Goal: Task Accomplishment & Management: Use online tool/utility

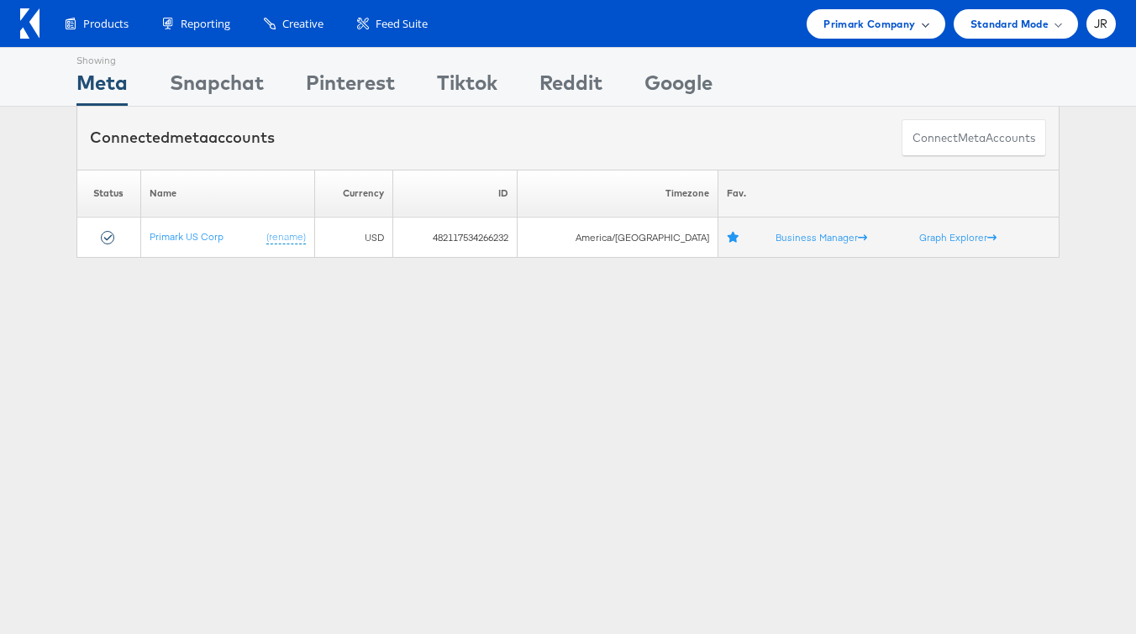
click at [857, 29] on span "Primark Company" at bounding box center [870, 24] width 92 height 18
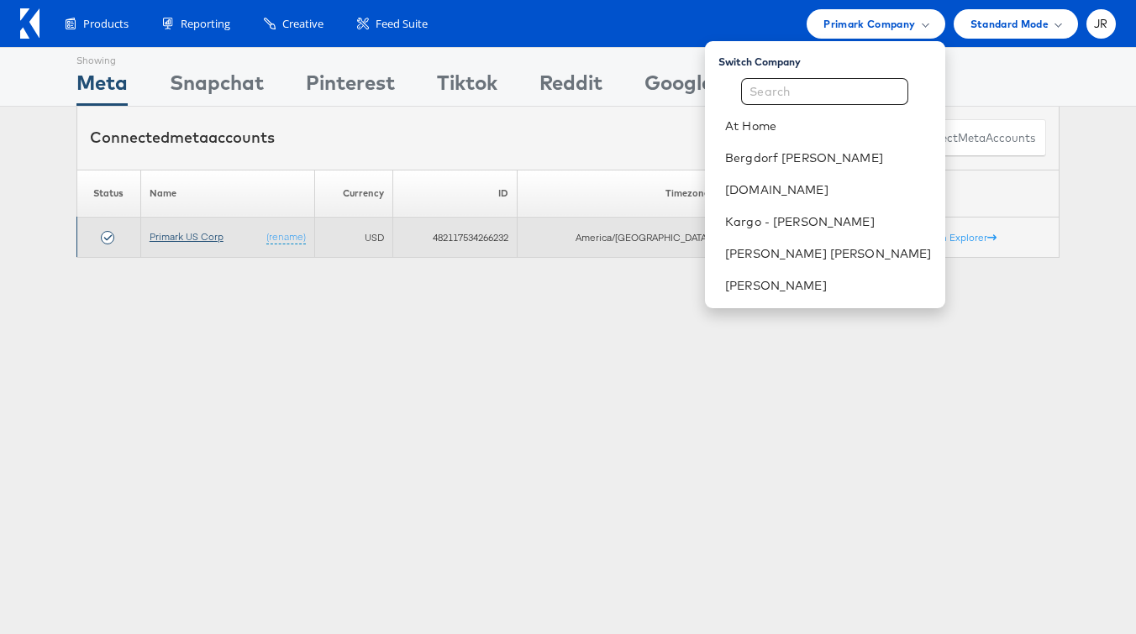
click at [192, 240] on link "Primark US Corp" at bounding box center [187, 236] width 74 height 13
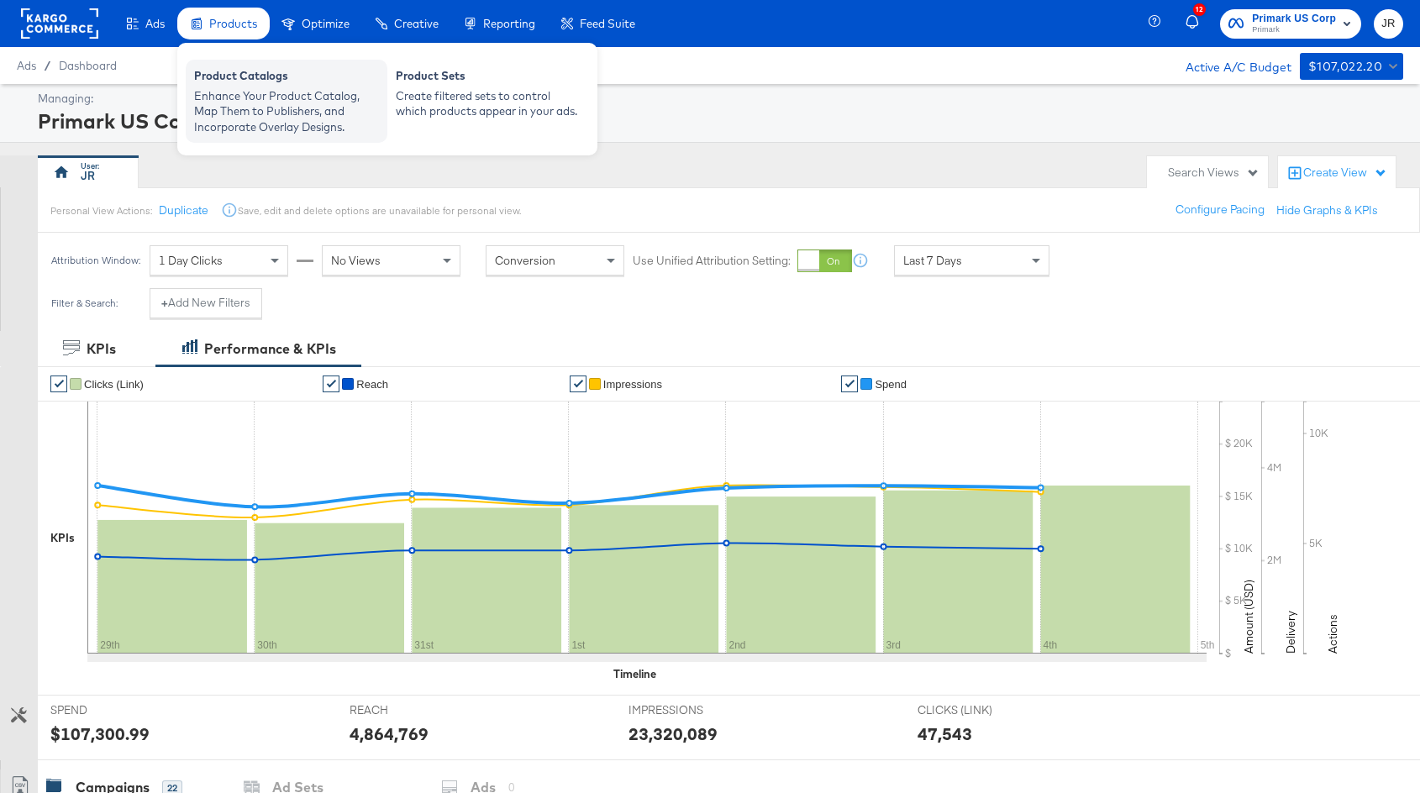
click at [244, 95] on div "Enhance Your Product Catalog, Map Them to Publishers, and Incorporate Overlay D…" at bounding box center [286, 111] width 185 height 47
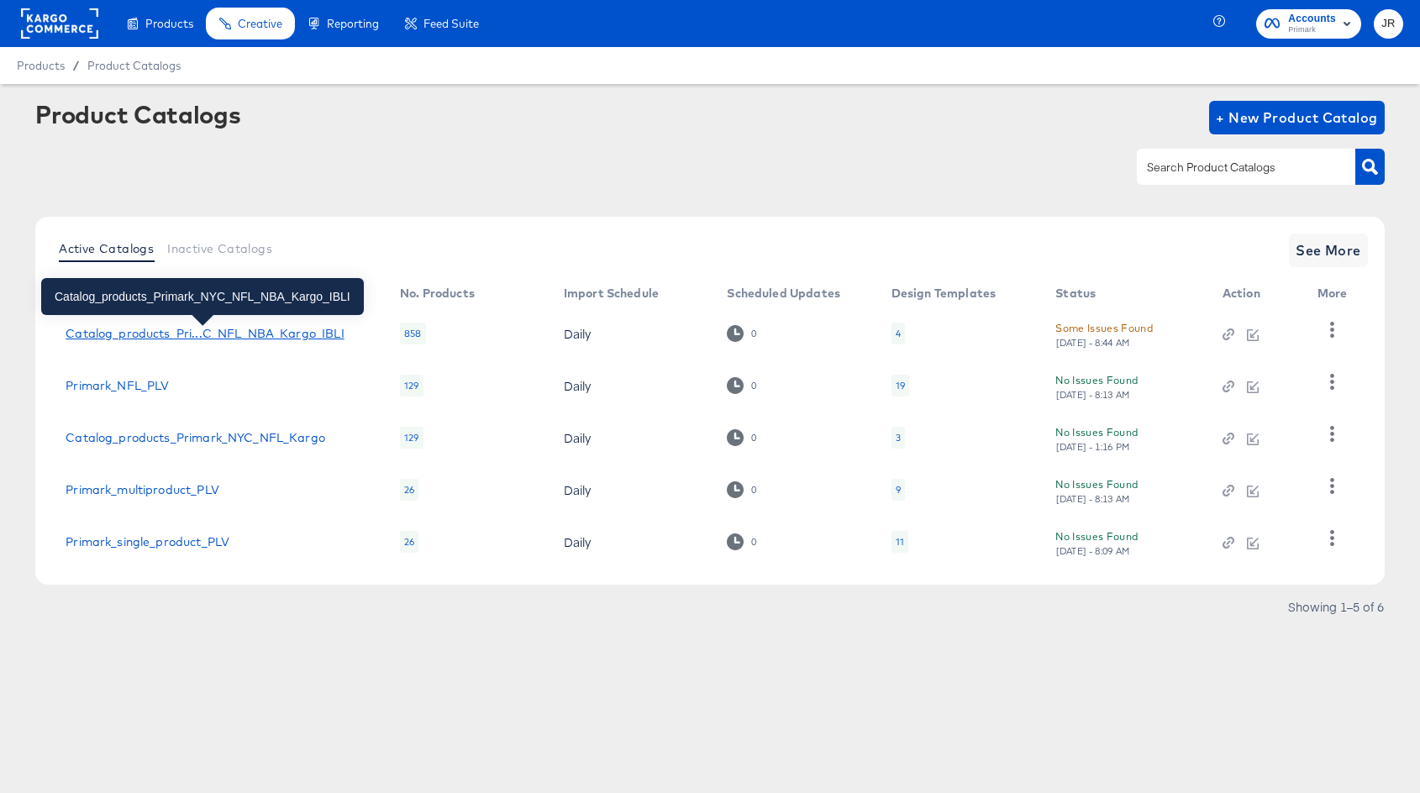
click at [268, 334] on div "Catalog_products_Pri...C_NFL_NBA_Kargo_IBLI" at bounding box center [205, 333] width 278 height 13
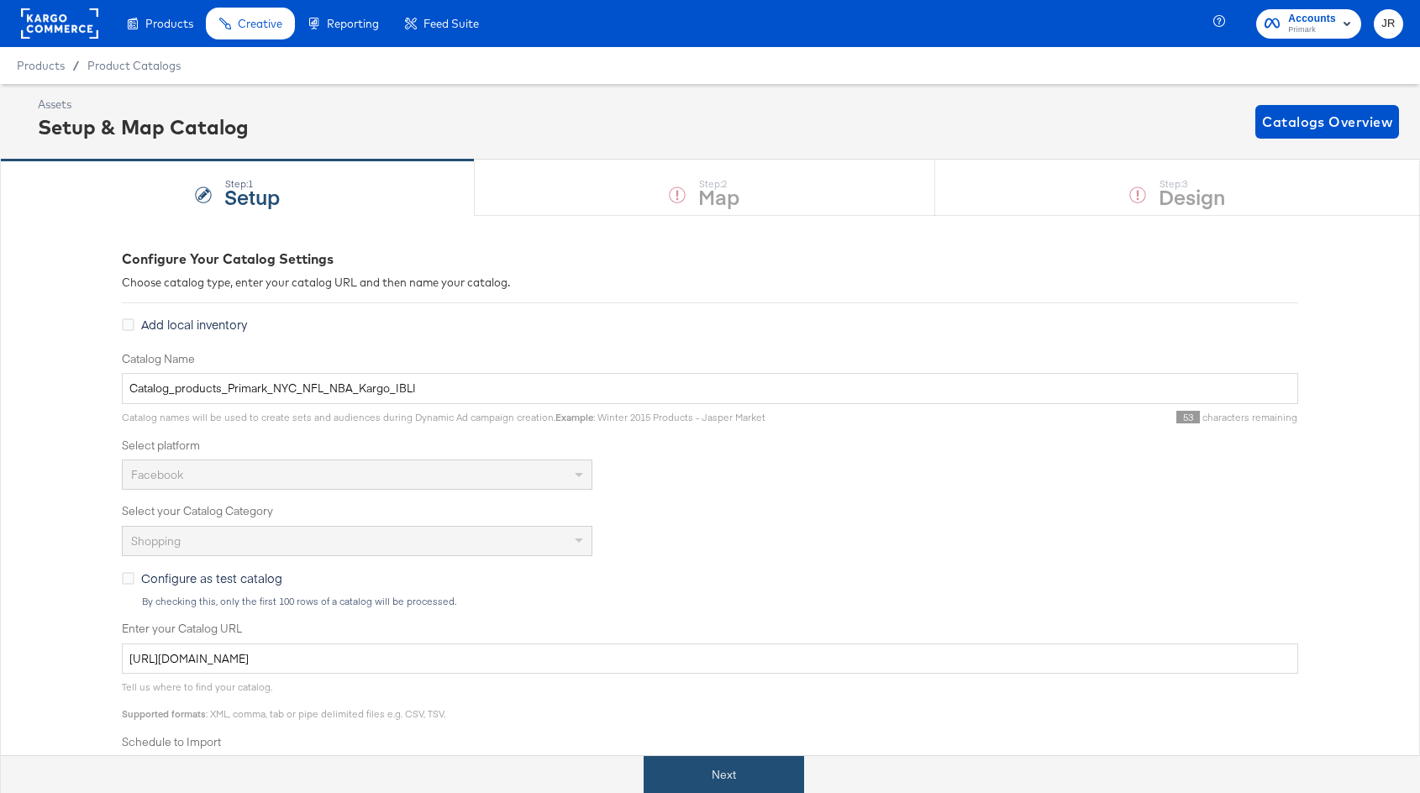
click at [721, 763] on button "Next" at bounding box center [724, 775] width 161 height 38
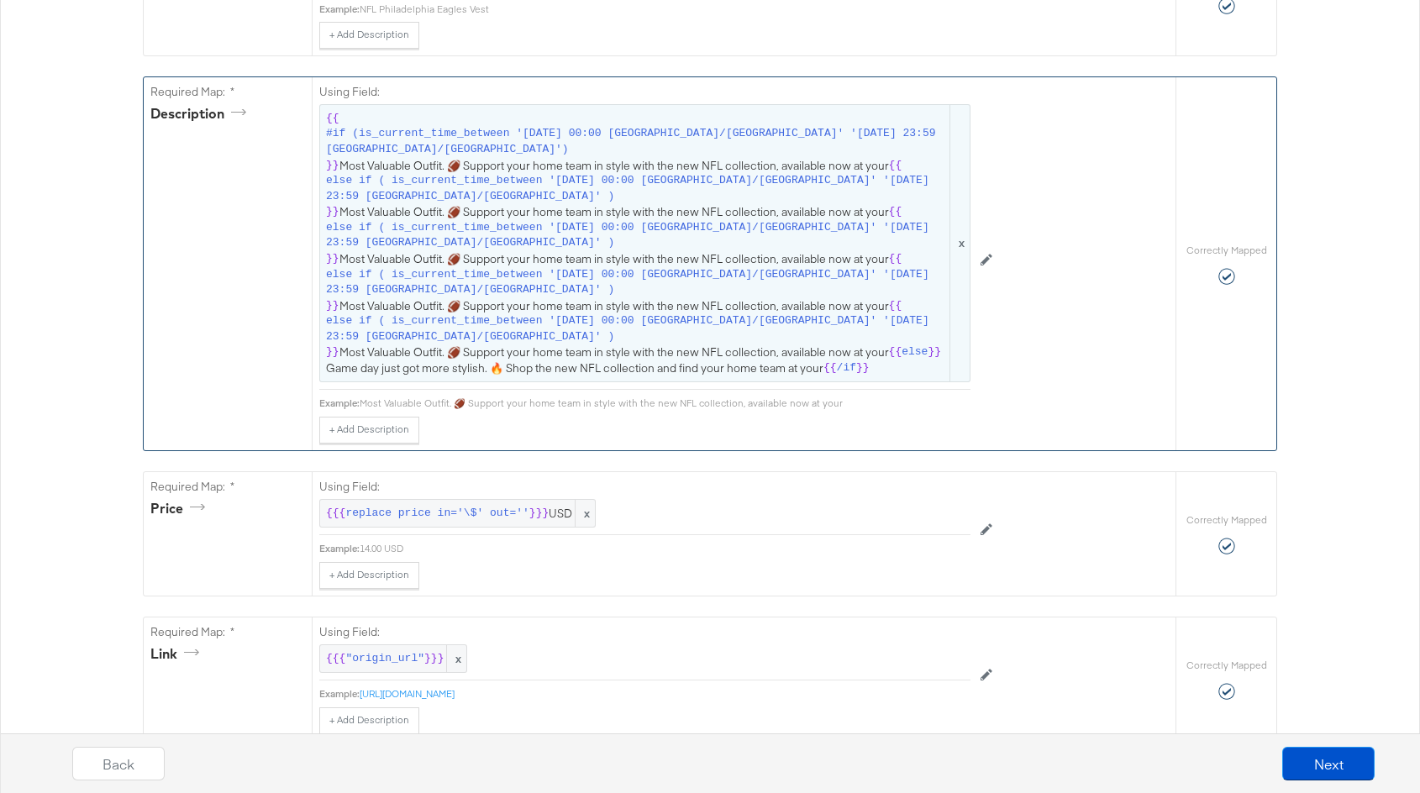
scroll to position [603, 0]
click at [510, 360] on span "{{ #if (is_current_time_between '2025-09-05 00:00 America/Chicago' '2025-09-11 …" at bounding box center [645, 245] width 638 height 266
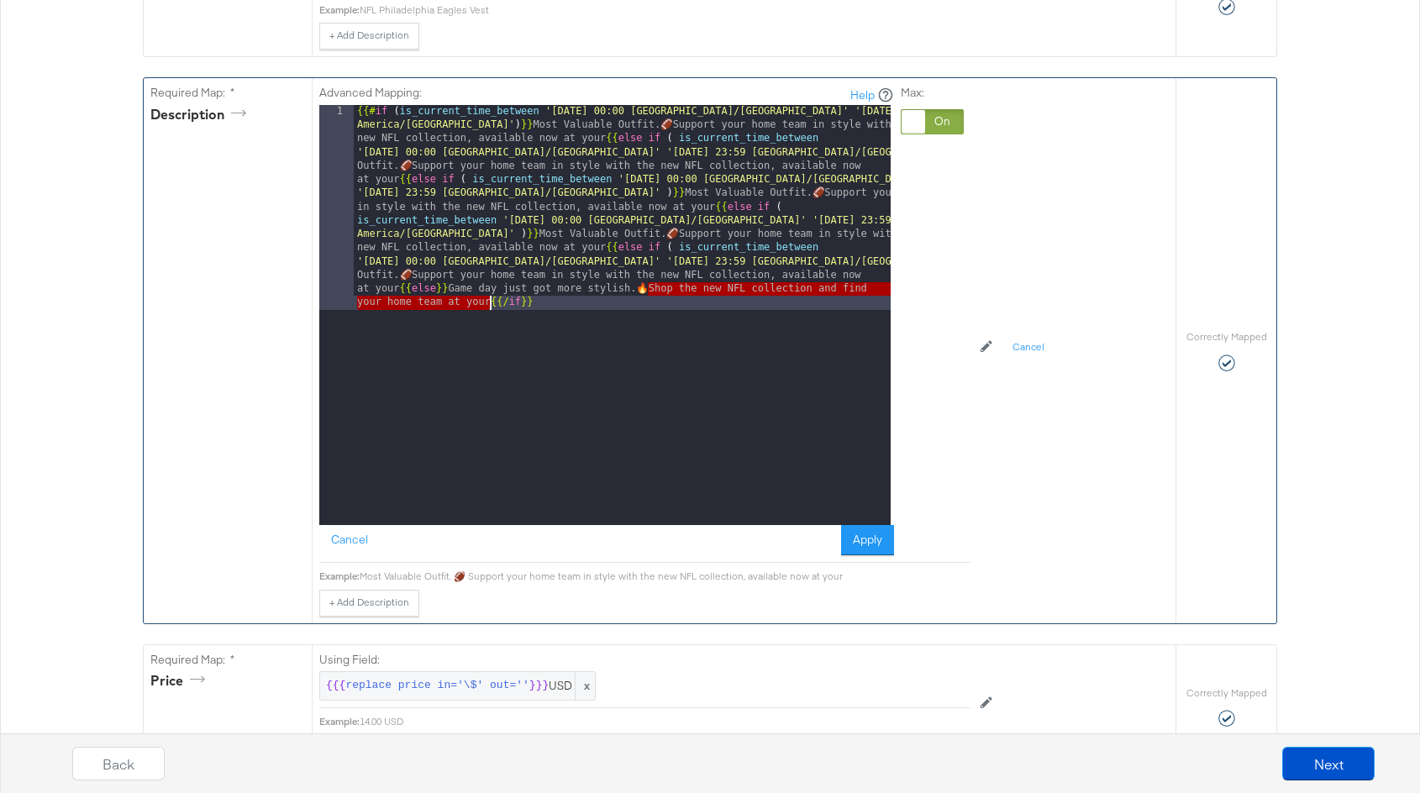
drag, startPoint x: 648, startPoint y: 283, endPoint x: 488, endPoint y: 298, distance: 160.4
click at [488, 298] on div "{{# if ( is_current_time_between '2025-09-05 00:00 America/Chicago' '2025-09-11…" at bounding box center [622, 520] width 537 height 830
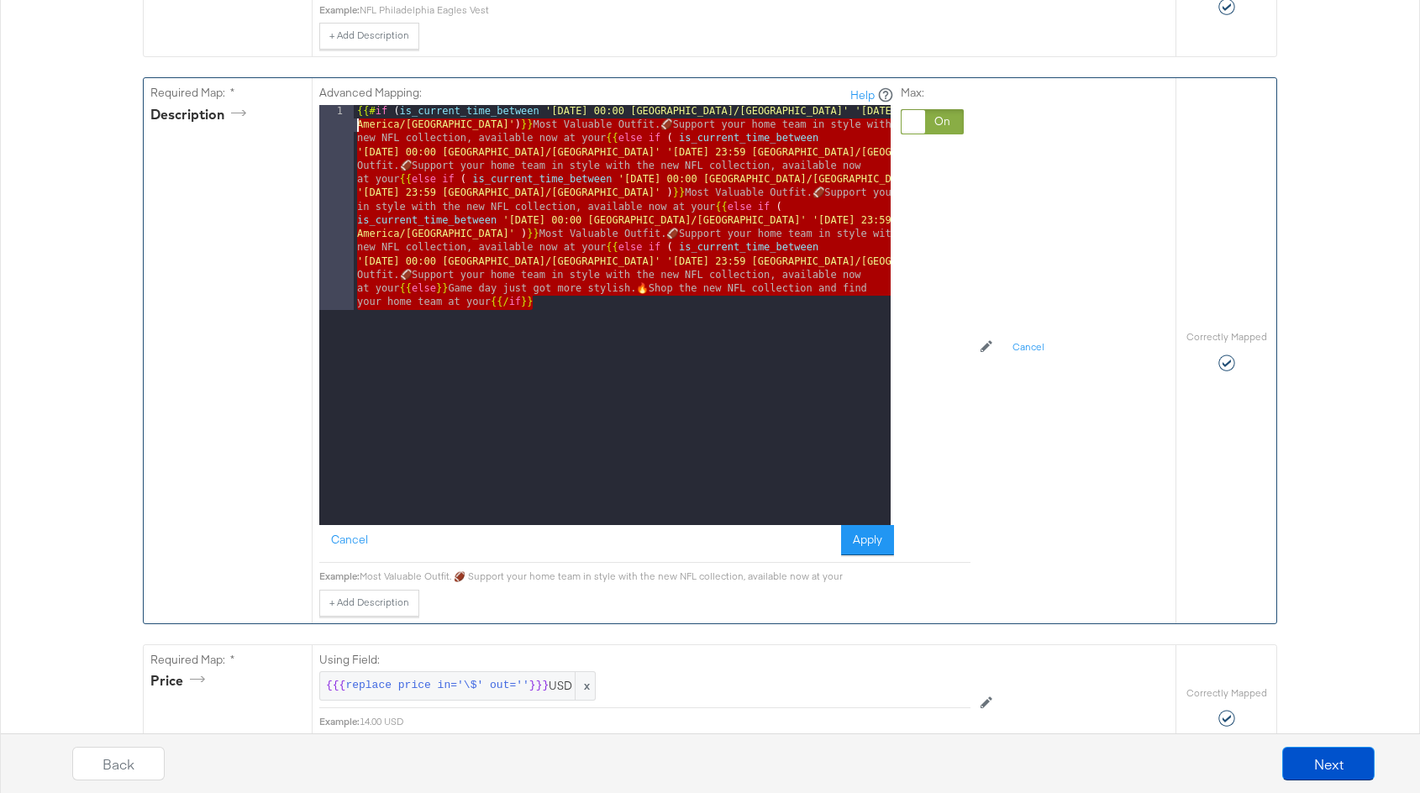
drag, startPoint x: 567, startPoint y: 298, endPoint x: 349, endPoint y: 123, distance: 280.3
click at [349, 123] on div "1 {{# if ( is_current_time_between '2025-09-05 00:00 America/Chicago' '2025-09-…" at bounding box center [604, 315] width 571 height 420
click at [561, 298] on div "{{# if ( is_current_time_between '2025-09-05 00:00 America/Chicago' '2025-09-11…" at bounding box center [622, 520] width 537 height 830
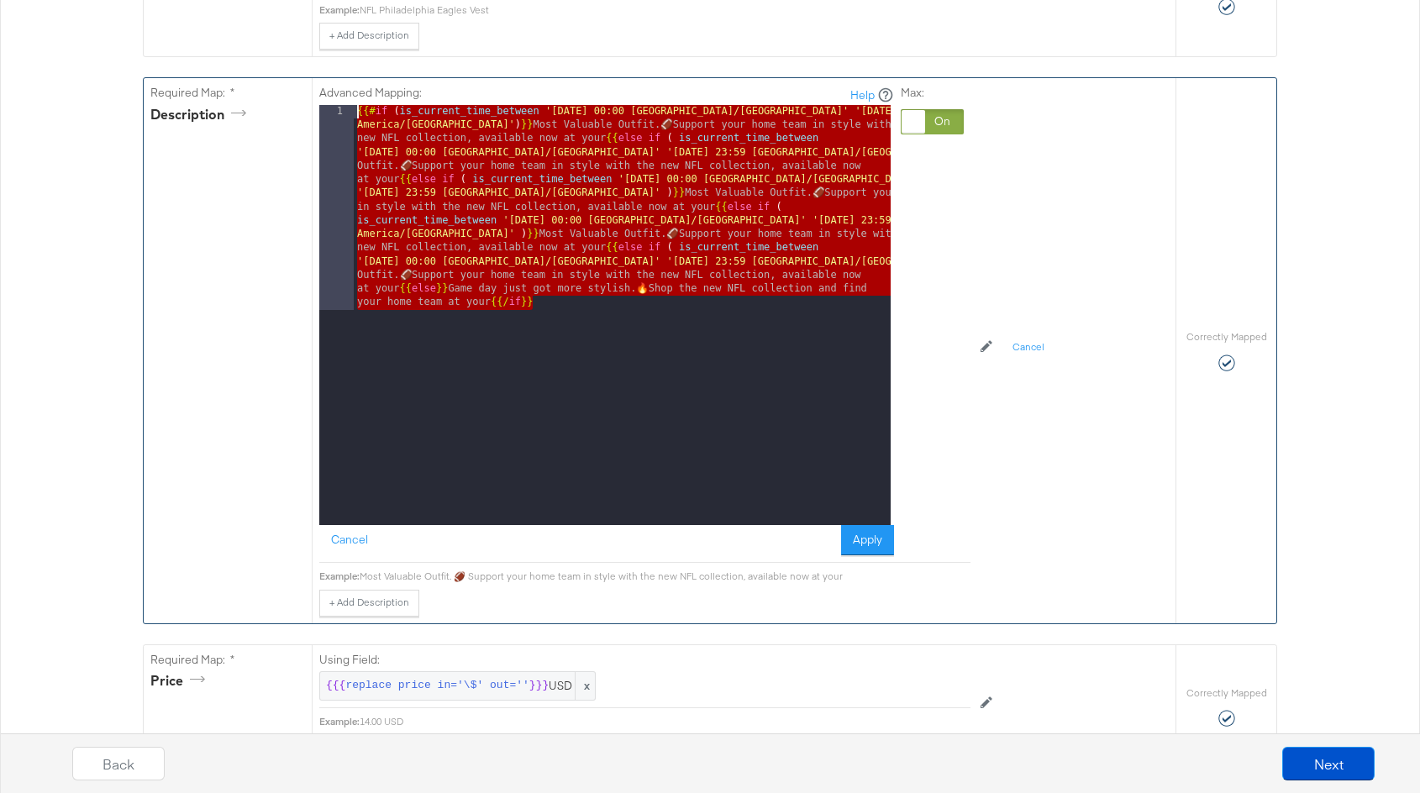
drag, startPoint x: 561, startPoint y: 298, endPoint x: 353, endPoint y: 106, distance: 283.0
click at [353, 106] on div "1 {{# if ( is_current_time_between '2025-09-05 00:00 America/Chicago' '2025-09-…" at bounding box center [604, 315] width 571 height 420
click at [358, 322] on div "{{# if ( is_current_time_between '2025-09-05 00:00 America/Chicago' '2025-09-11…" at bounding box center [622, 520] width 537 height 830
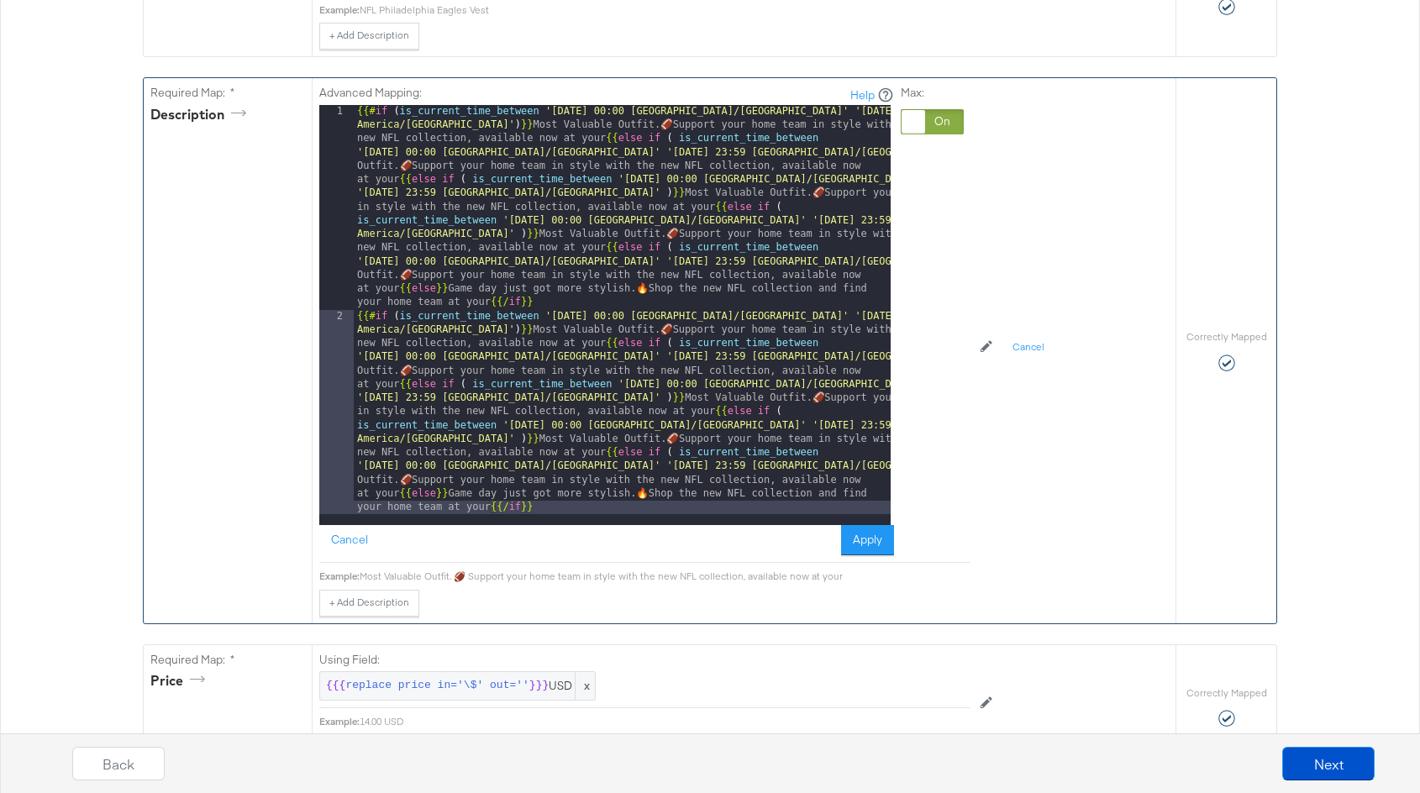
scroll to position [645, 0]
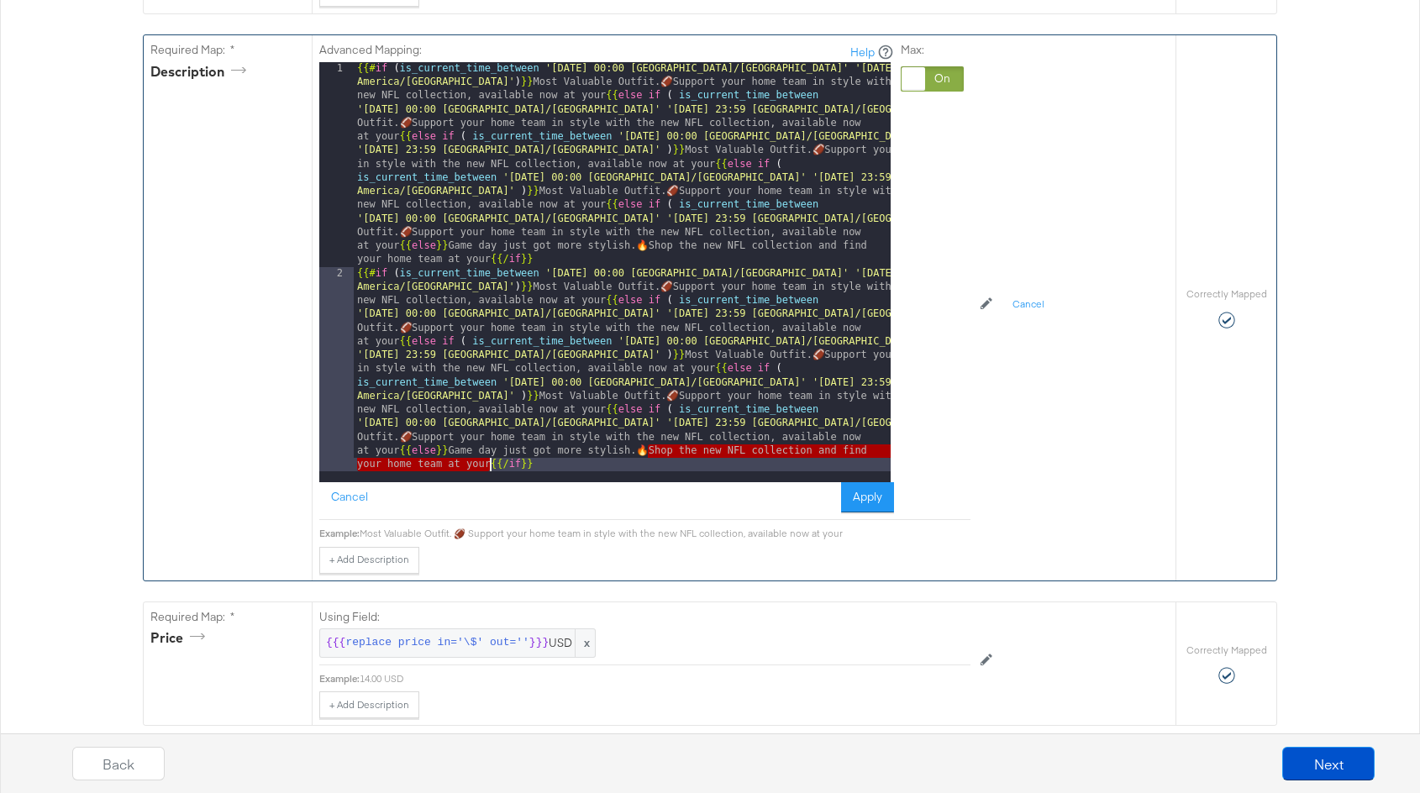
drag, startPoint x: 649, startPoint y: 445, endPoint x: 492, endPoint y: 465, distance: 157.5
click at [492, 465] on div "{{# if ( is_current_time_between '2025-09-05 00:00 America/Chicago' '2025-09-11…" at bounding box center [622, 477] width 537 height 830
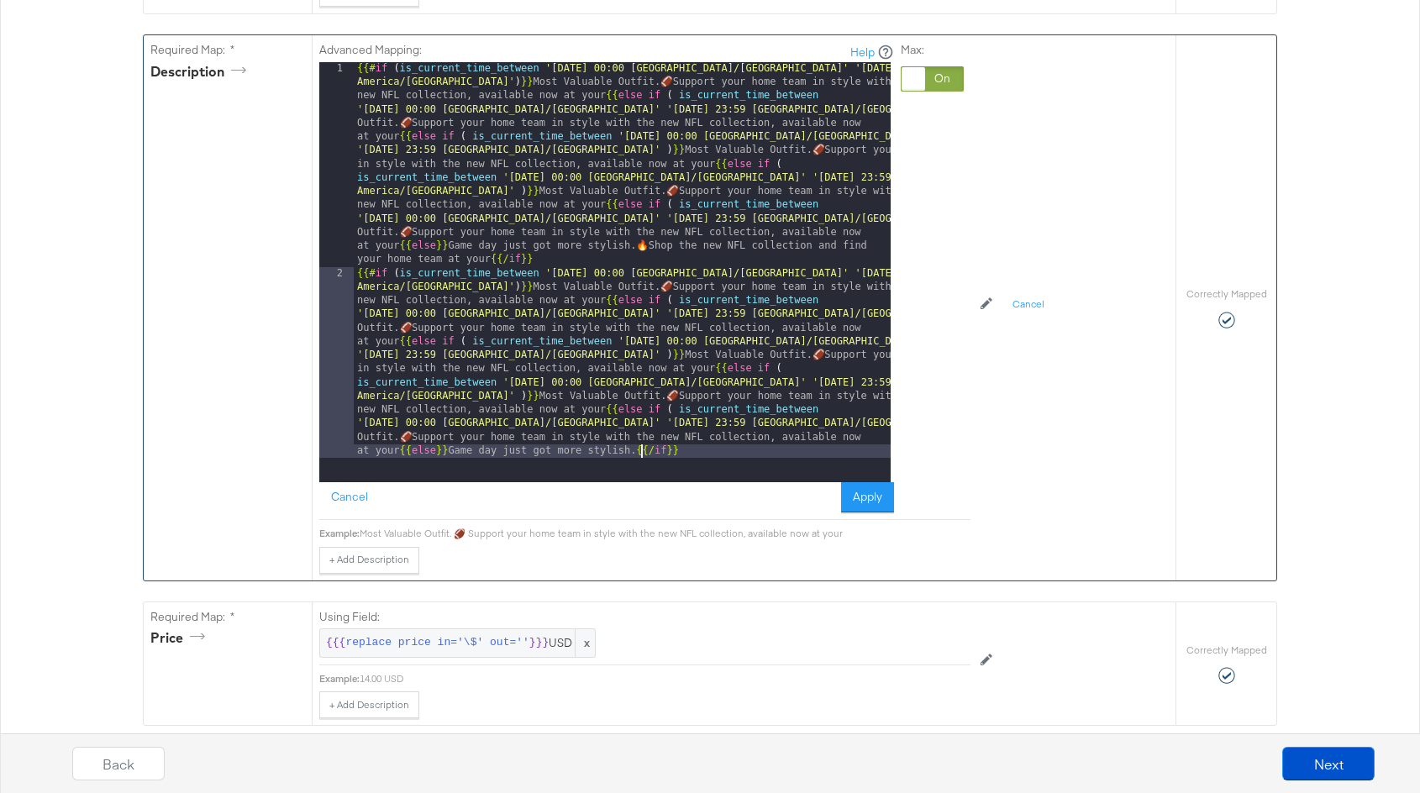
click at [713, 456] on div "{{# if ( is_current_time_between '2025-09-05 00:00 America/Chicago' '2025-09-11…" at bounding box center [622, 470] width 537 height 816
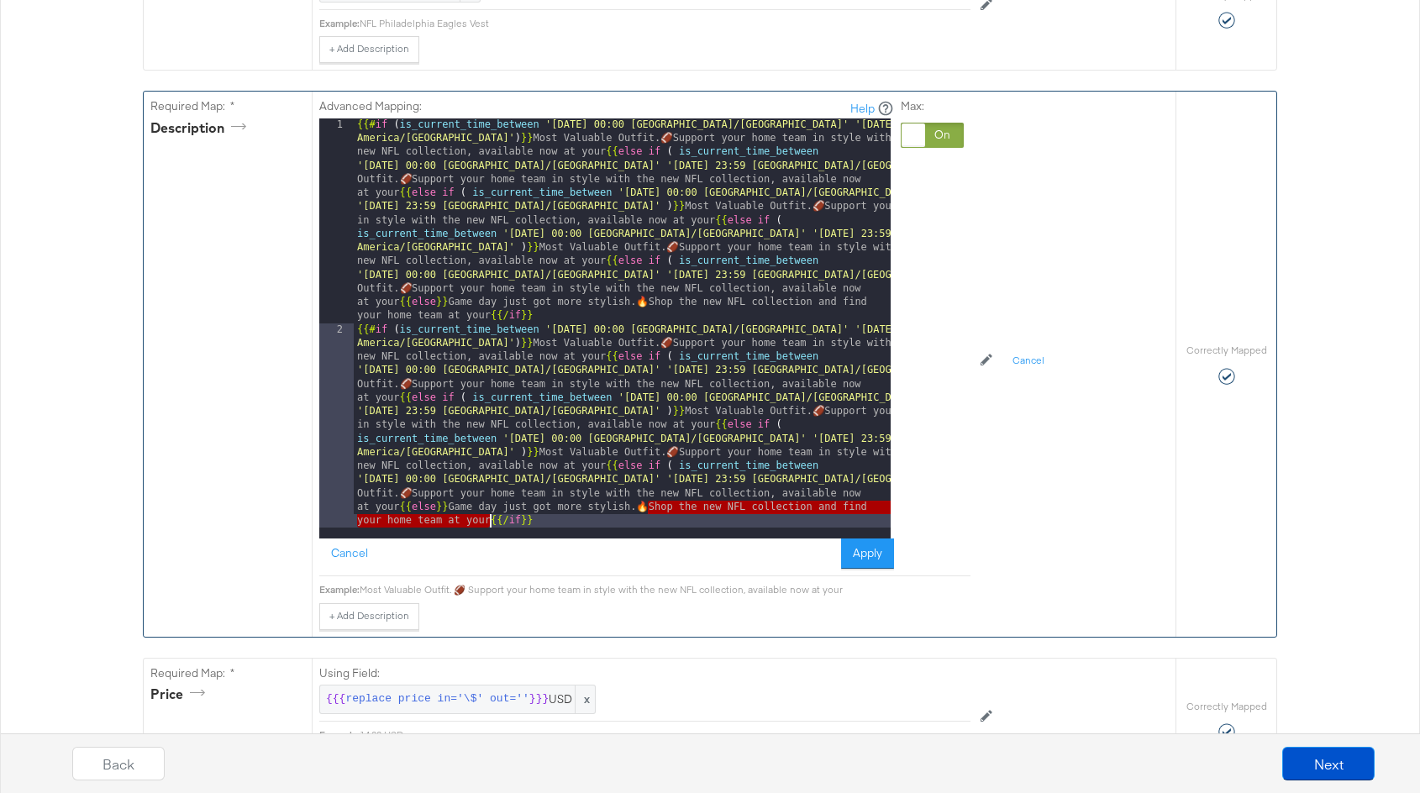
scroll to position [601, 0]
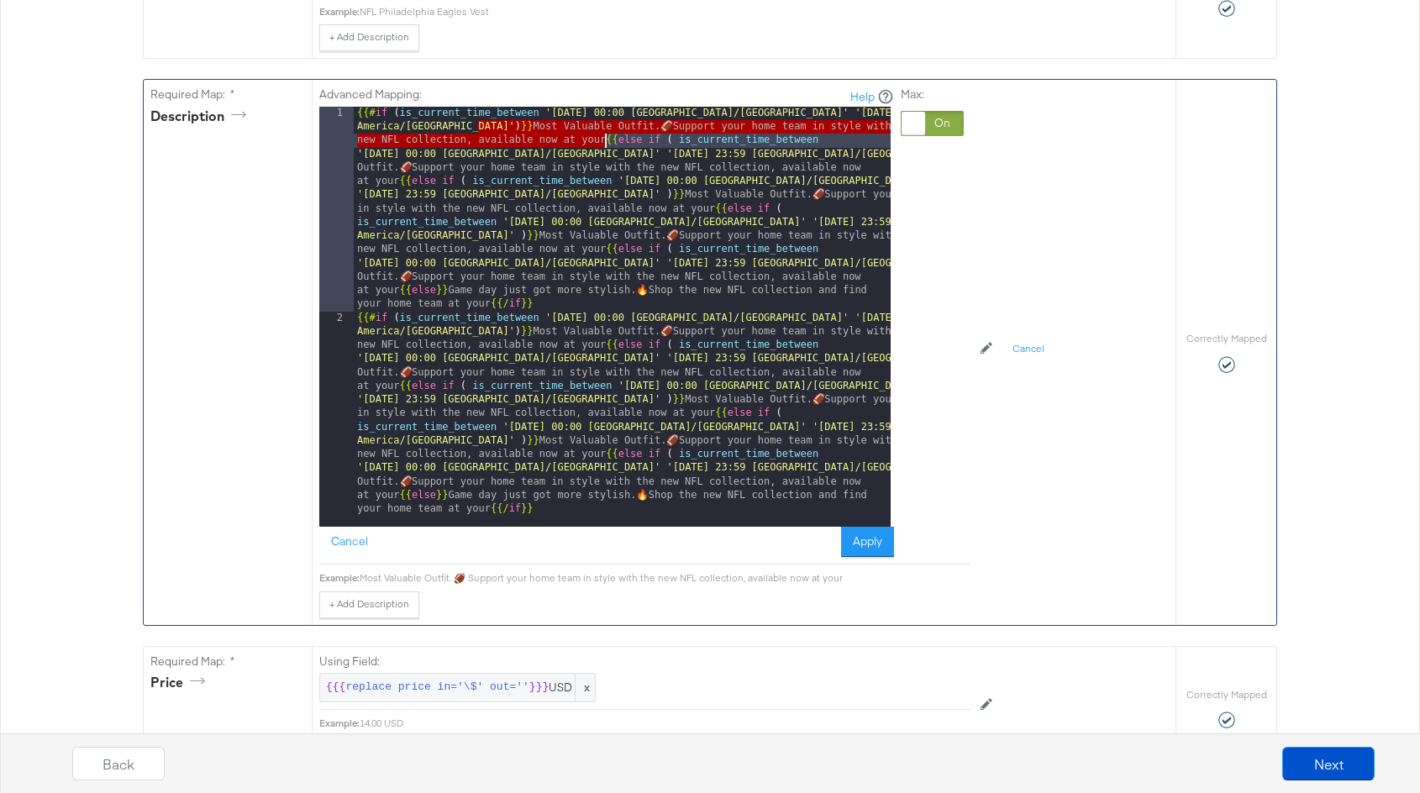
drag, startPoint x: 479, startPoint y: 119, endPoint x: 604, endPoint y: 134, distance: 126.1
click at [604, 134] on div "{{# if ( is_current_time_between '2025-09-05 00:00 America/Chicago' '2025-09-11…" at bounding box center [622, 522] width 537 height 830
click at [601, 505] on div "{{# if ( is_current_time_between '2025-09-05 00:00 America/Chicago' '2025-09-11…" at bounding box center [622, 522] width 537 height 830
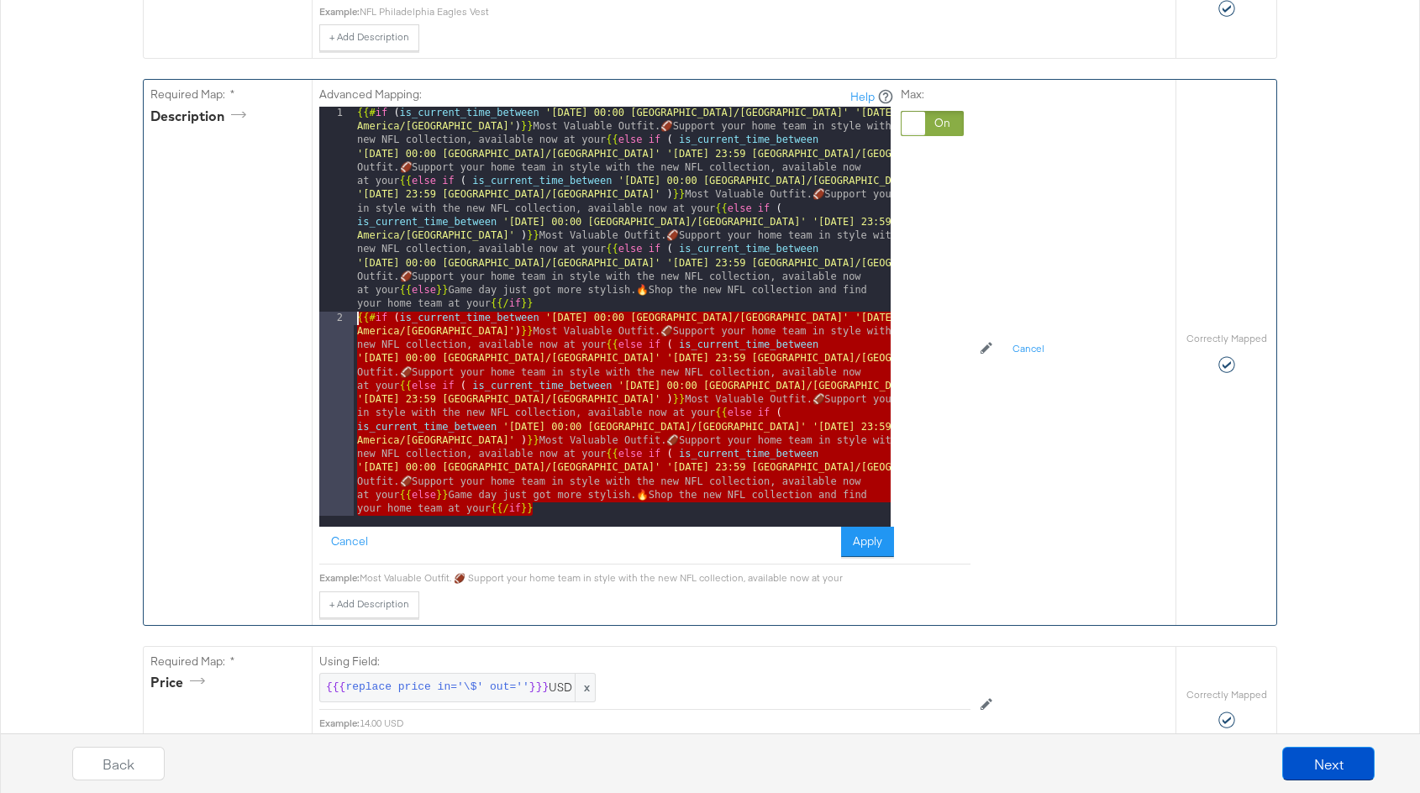
drag, startPoint x: 598, startPoint y: 505, endPoint x: 349, endPoint y: 307, distance: 318.8
click at [349, 307] on div "1 2 {{# if ( is_current_time_between '2025-09-05 00:00 America/Chicago' '2025-0…" at bounding box center [604, 317] width 571 height 420
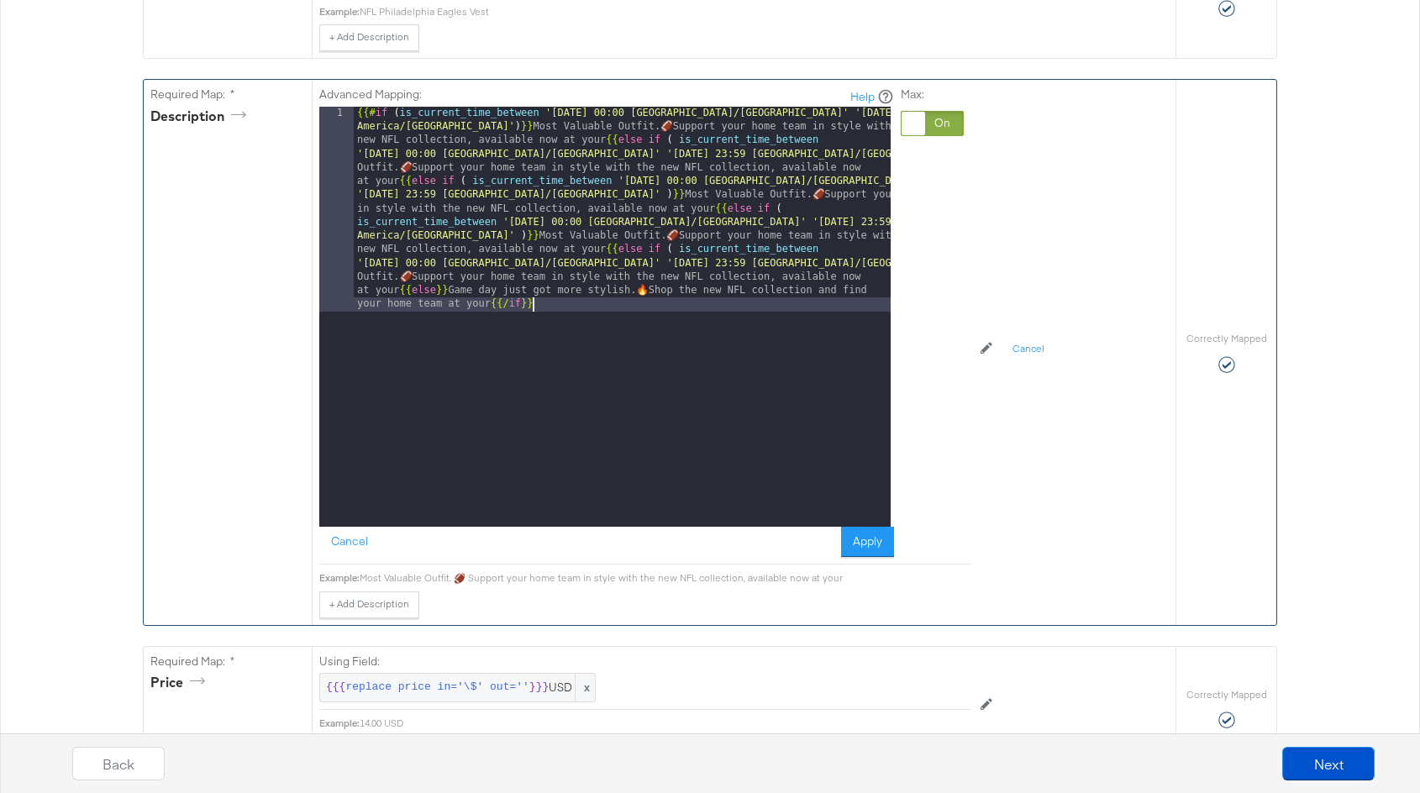
click at [824, 108] on div "{{# if ( is_current_time_between '2025-09-05 00:00 America/Chicago' '2025-09-11…" at bounding box center [622, 522] width 537 height 830
drag, startPoint x: 648, startPoint y: 288, endPoint x: 487, endPoint y: 305, distance: 162.2
click at [487, 305] on div "{{# if ( is_current_time_between '2025-09-05 00:00 America/Chicago' '2025-09-11…" at bounding box center [622, 522] width 537 height 830
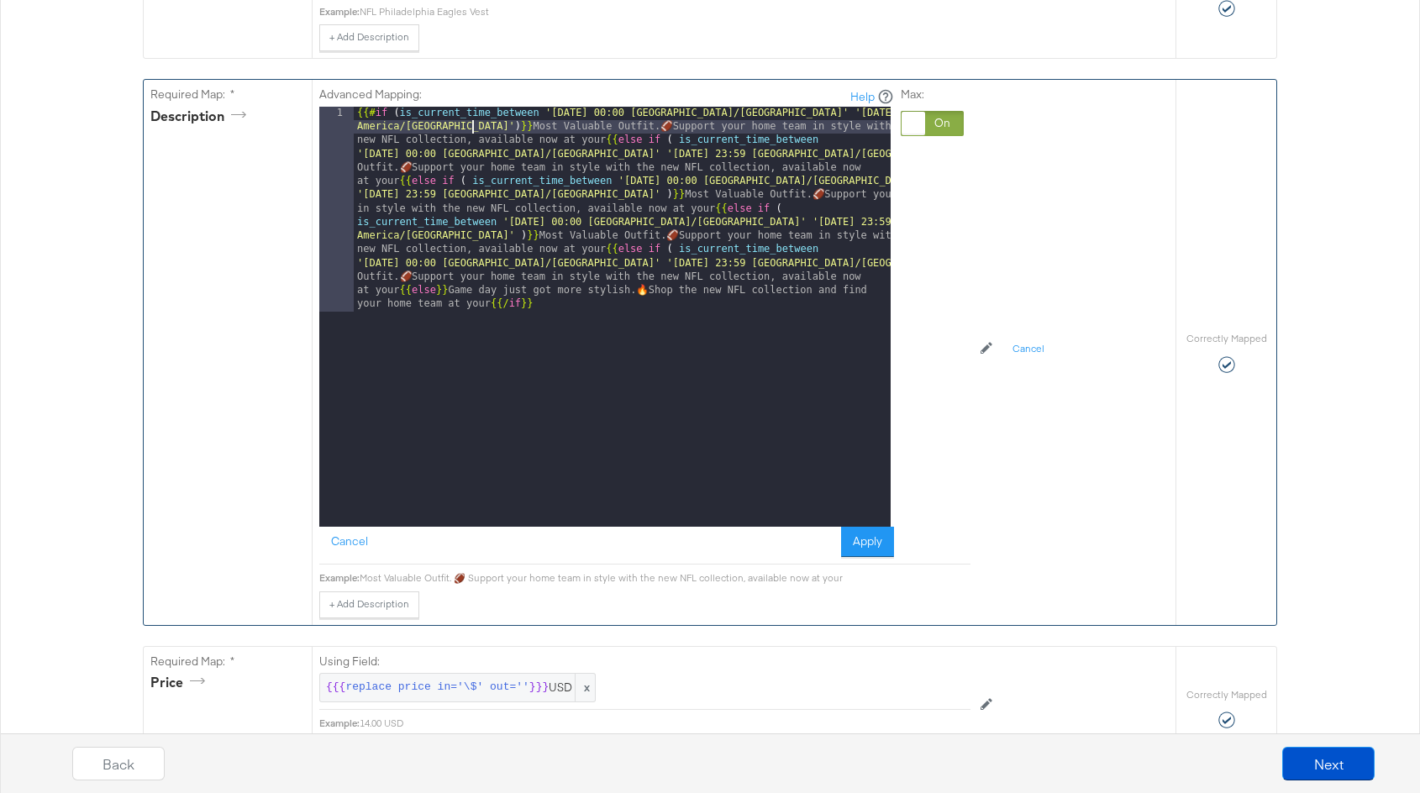
click at [473, 126] on div "{{# if ( is_current_time_between '2025-09-05 00:00 America/Chicago' '2025-09-11…" at bounding box center [622, 522] width 537 height 830
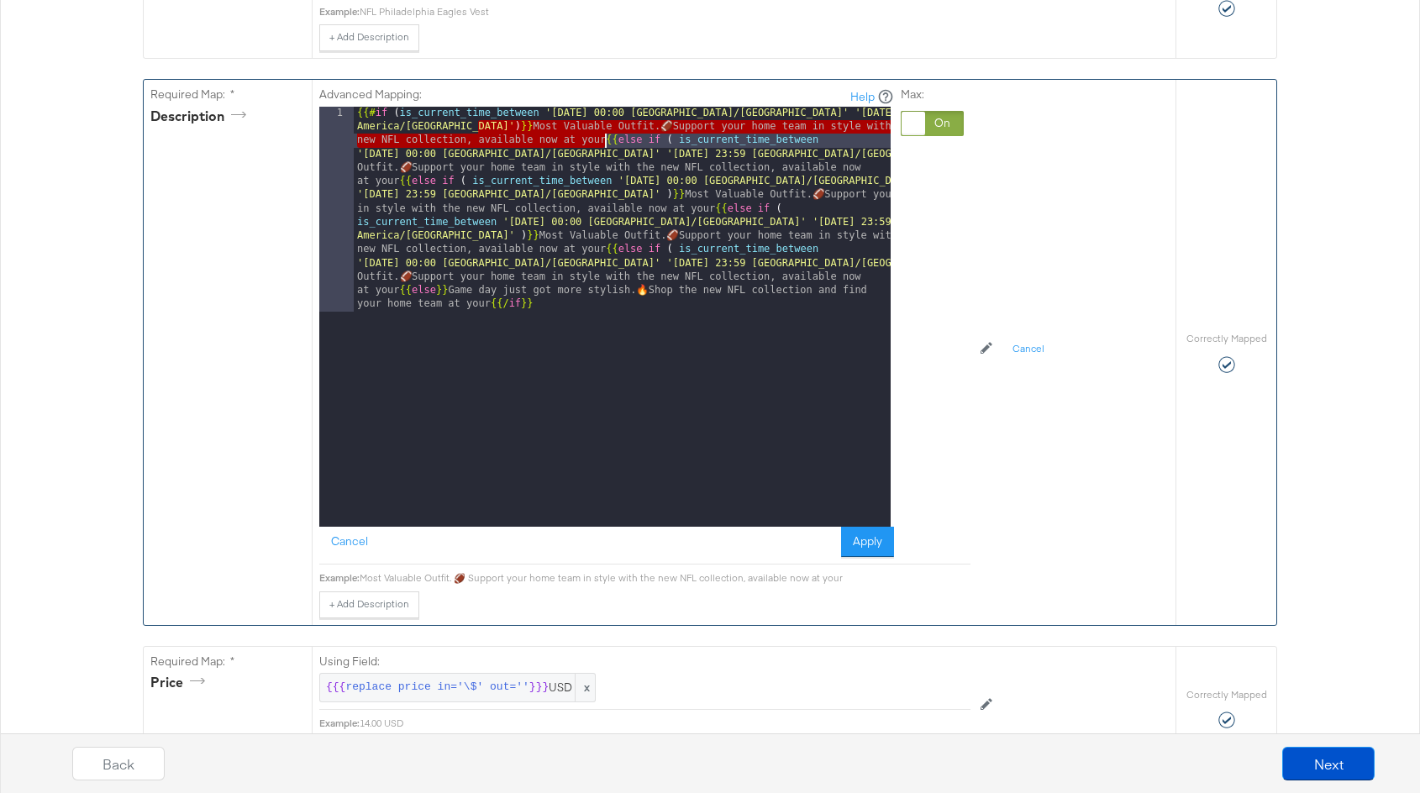
drag, startPoint x: 477, startPoint y: 119, endPoint x: 603, endPoint y: 131, distance: 125.8
click at [603, 131] on div "{{# if ( is_current_time_between '2025-09-05 00:00 America/Chicago' '2025-09-11…" at bounding box center [622, 522] width 537 height 830
click at [499, 113] on div "{{# if ( is_current_time_between '2025-09-05 00:00 America/Chicago' '2025-09-11…" at bounding box center [622, 522] width 537 height 830
drag, startPoint x: 480, startPoint y: 121, endPoint x: 603, endPoint y: 137, distance: 124.6
click at [603, 137] on div "{{# if ( is_current_time_between '2025-09-05 00:00 America/Chicago' '2025-09-11…" at bounding box center [622, 522] width 537 height 830
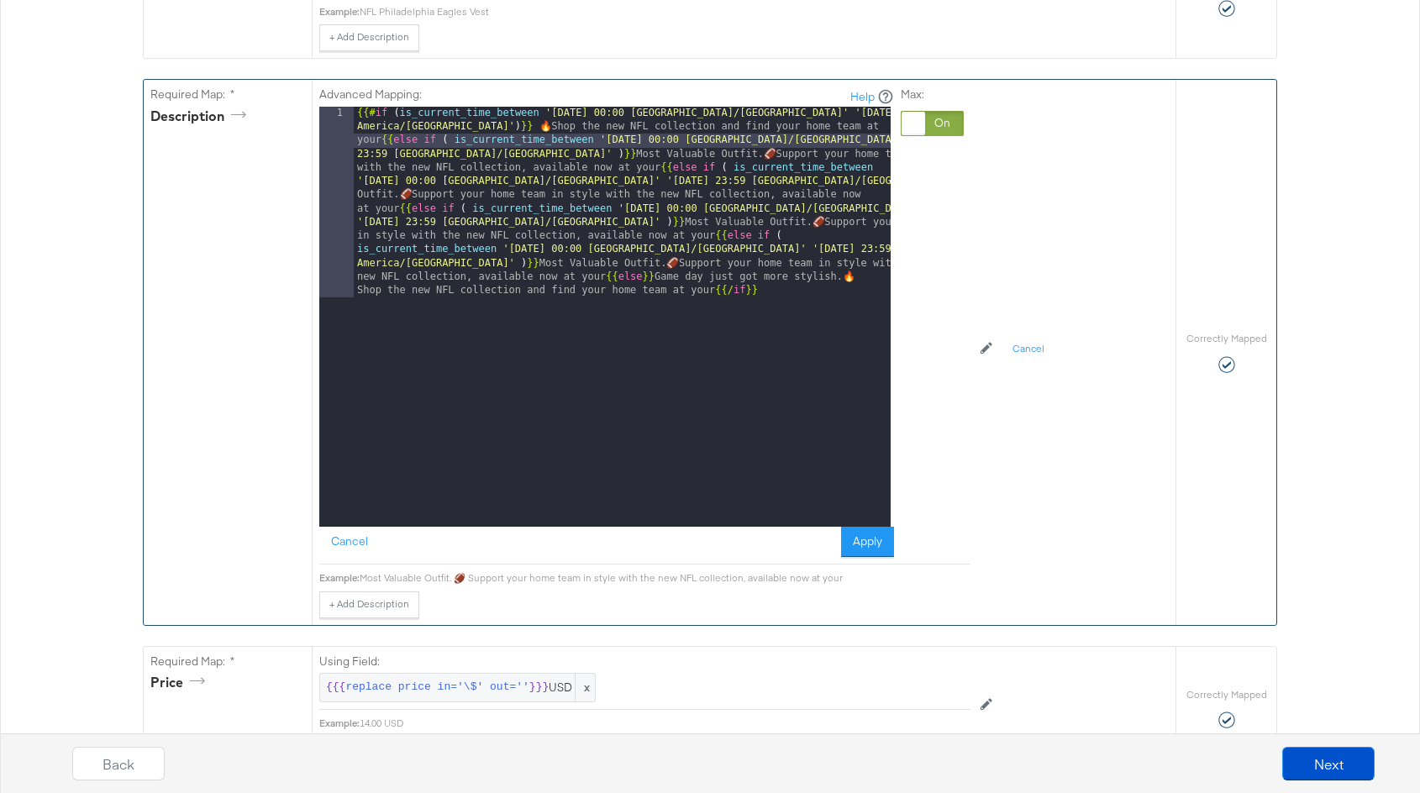
click at [698, 328] on div "{{# if ( is_current_time_between '2025-09-05 00:00 America/Chicago' '2025-09-11…" at bounding box center [622, 508] width 537 height 803
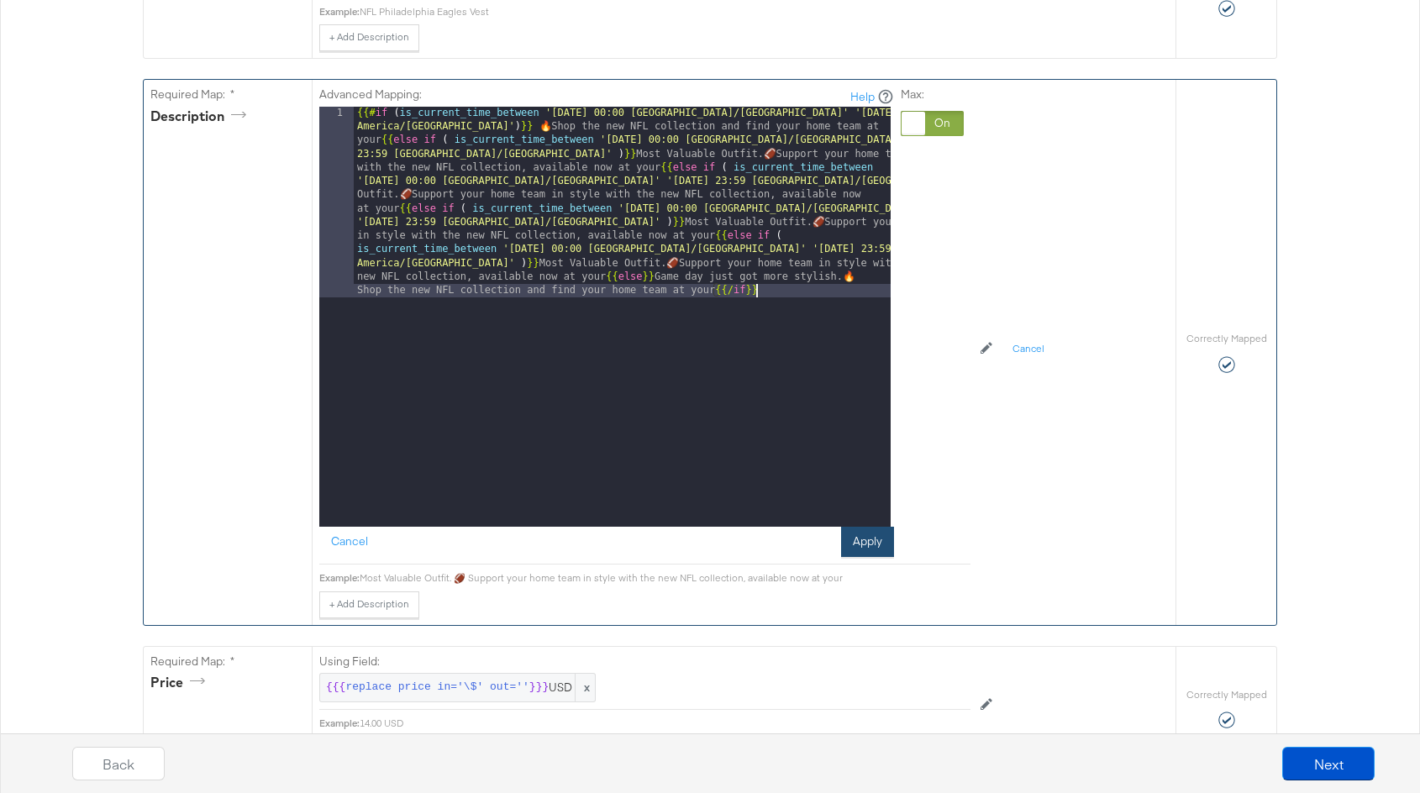
click at [871, 538] on button "Apply" at bounding box center [867, 542] width 53 height 30
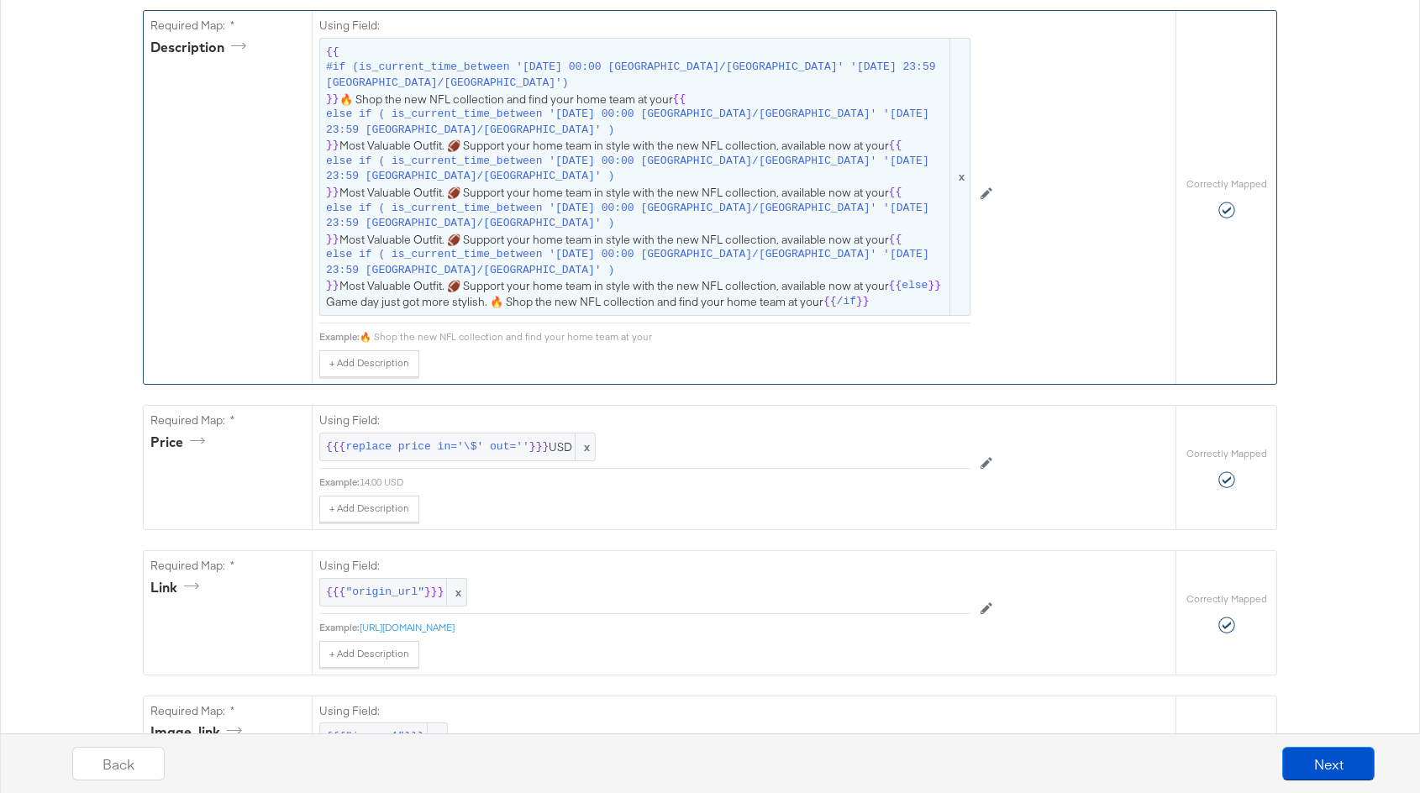
scroll to position [671, 0]
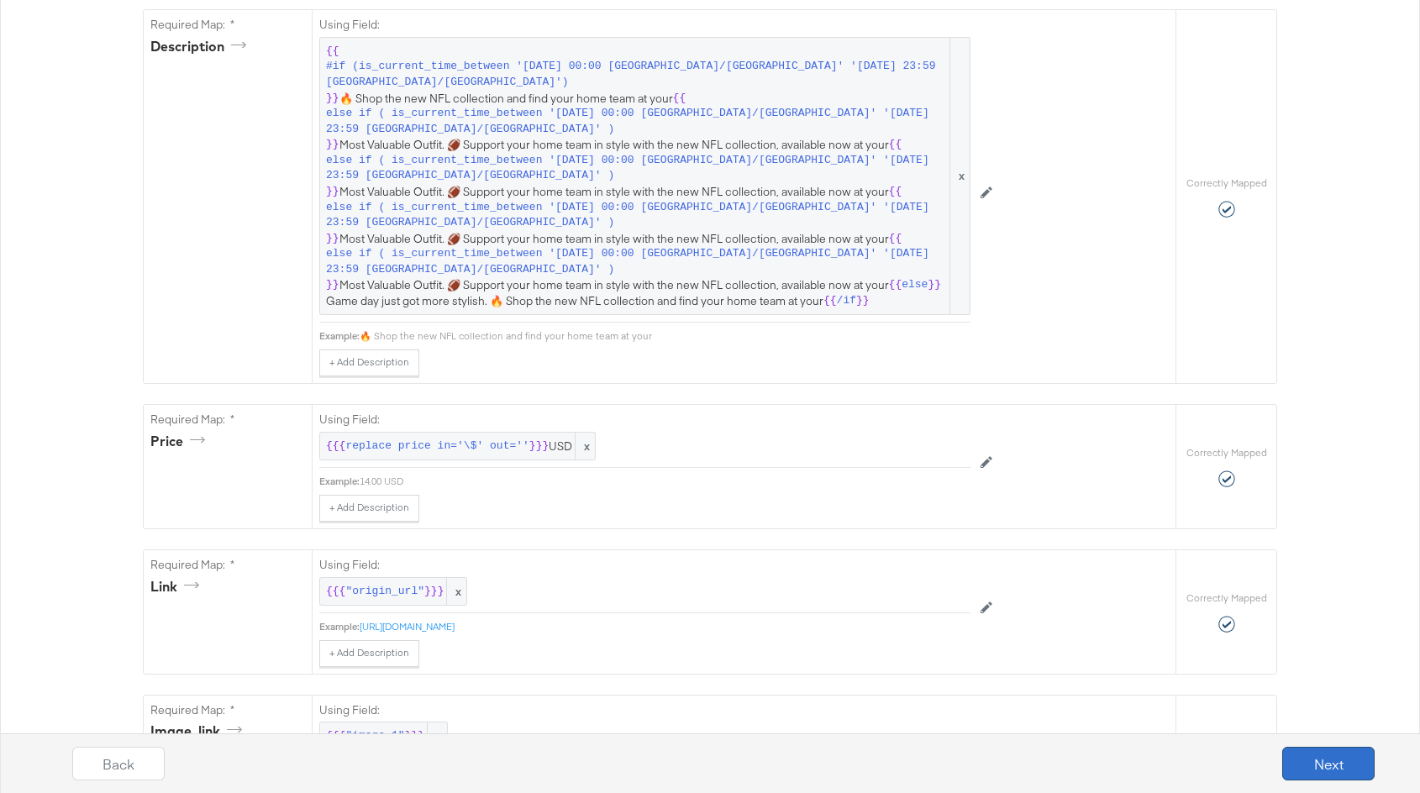
click at [1316, 756] on button "Next" at bounding box center [1328, 764] width 92 height 34
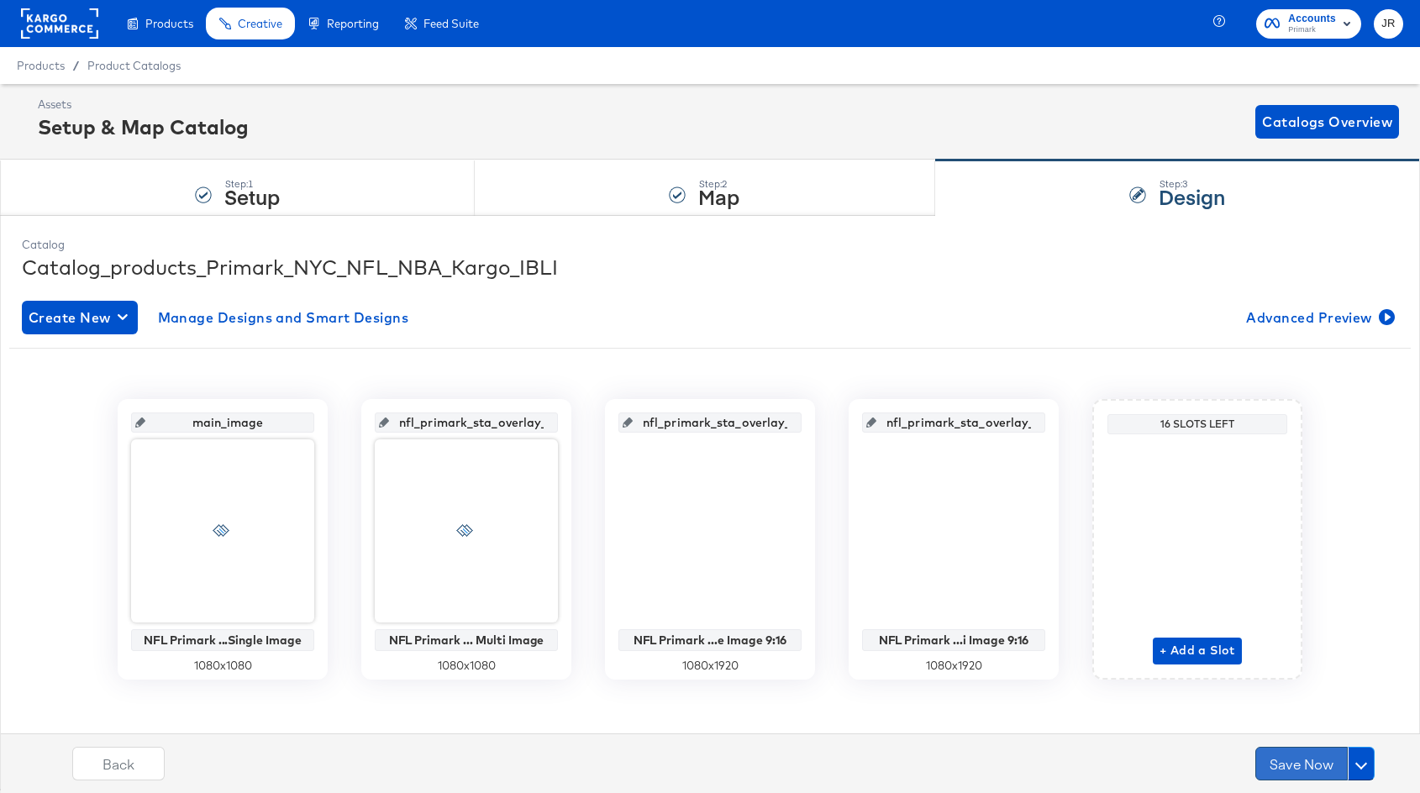
click at [1310, 762] on button "Save Now" at bounding box center [1301, 764] width 92 height 34
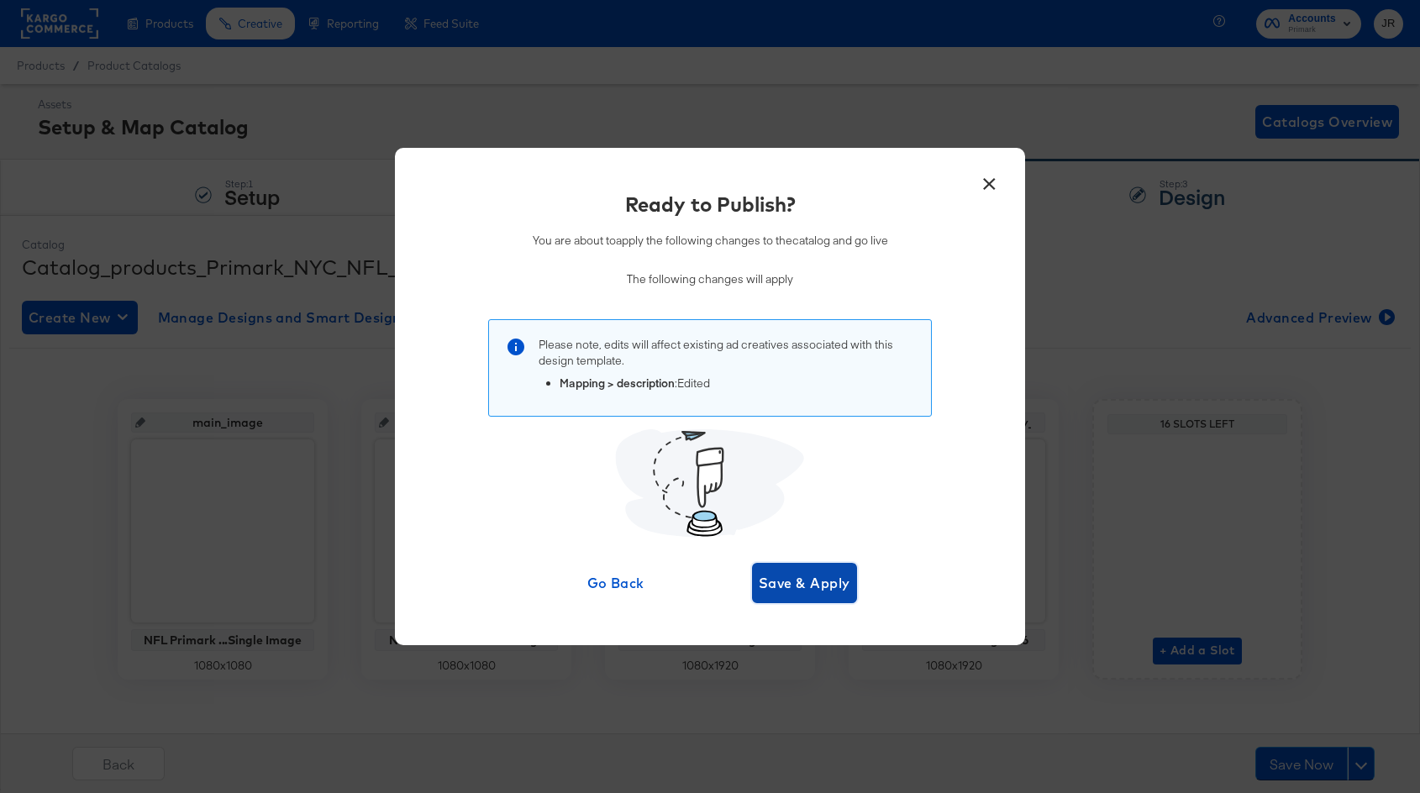
click at [811, 590] on span "Save & Apply" at bounding box center [805, 583] width 92 height 24
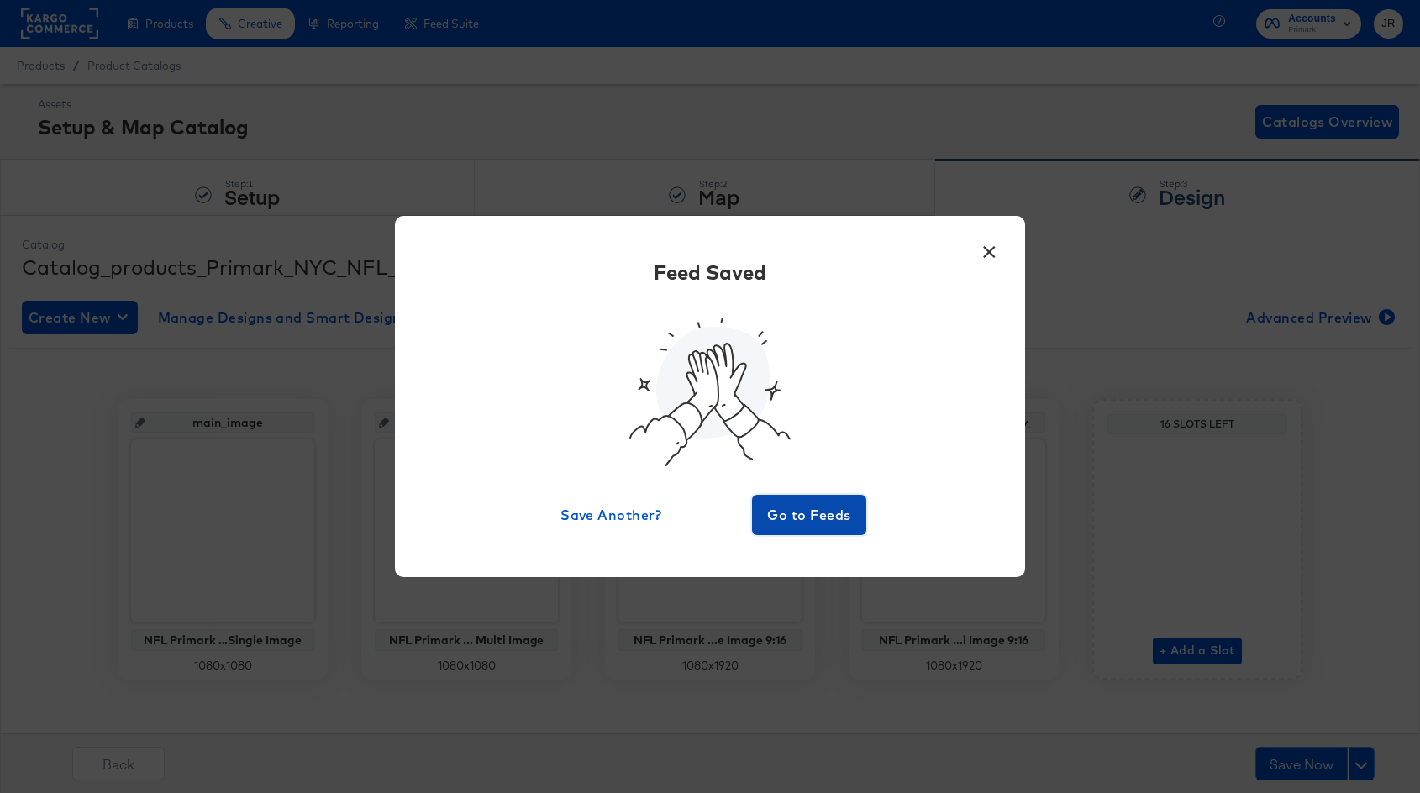
click at [819, 510] on span "Go to Feeds" at bounding box center [809, 515] width 101 height 24
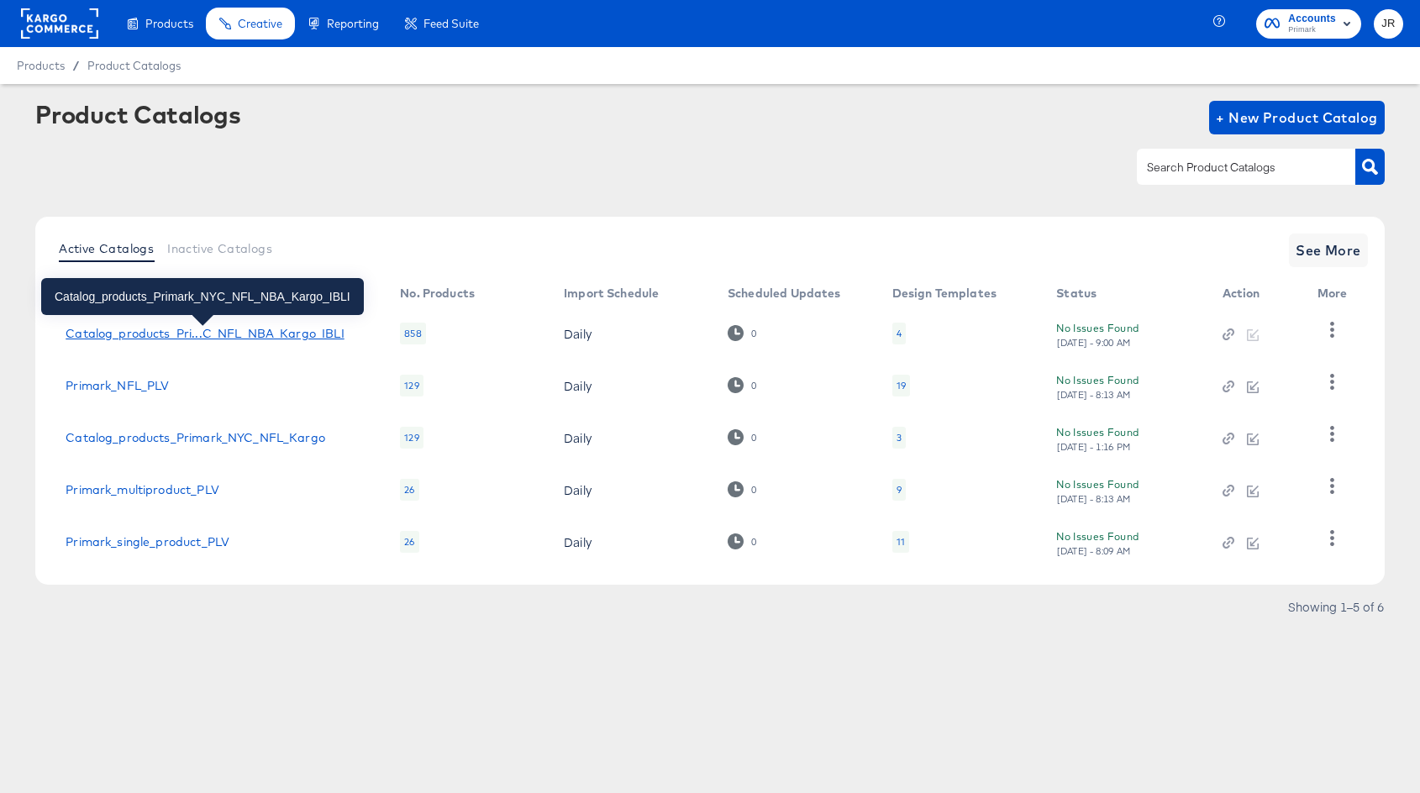
click at [310, 332] on div "Catalog_products_Pri...C_NFL_NBA_Kargo_IBLI" at bounding box center [205, 333] width 278 height 13
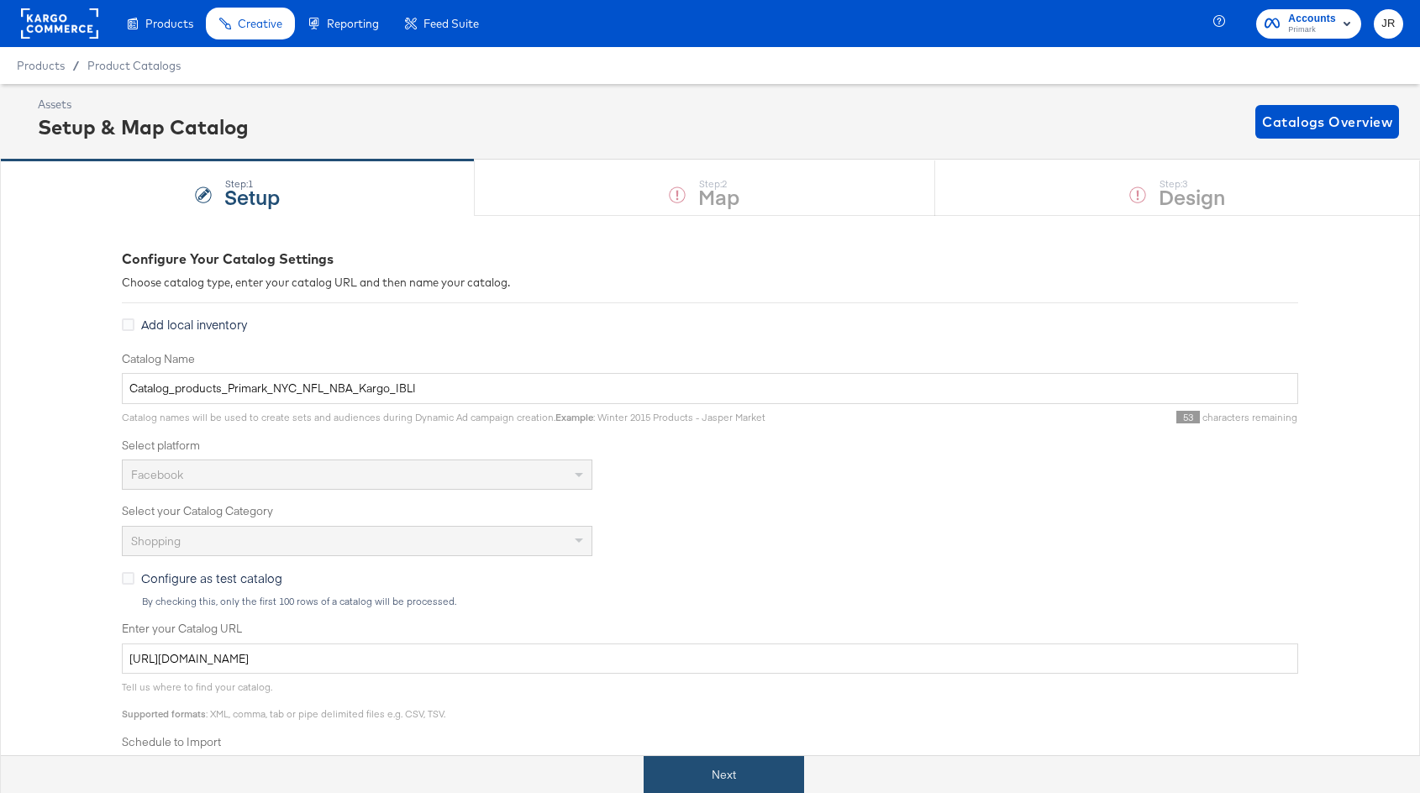
click at [719, 776] on button "Next" at bounding box center [724, 775] width 161 height 38
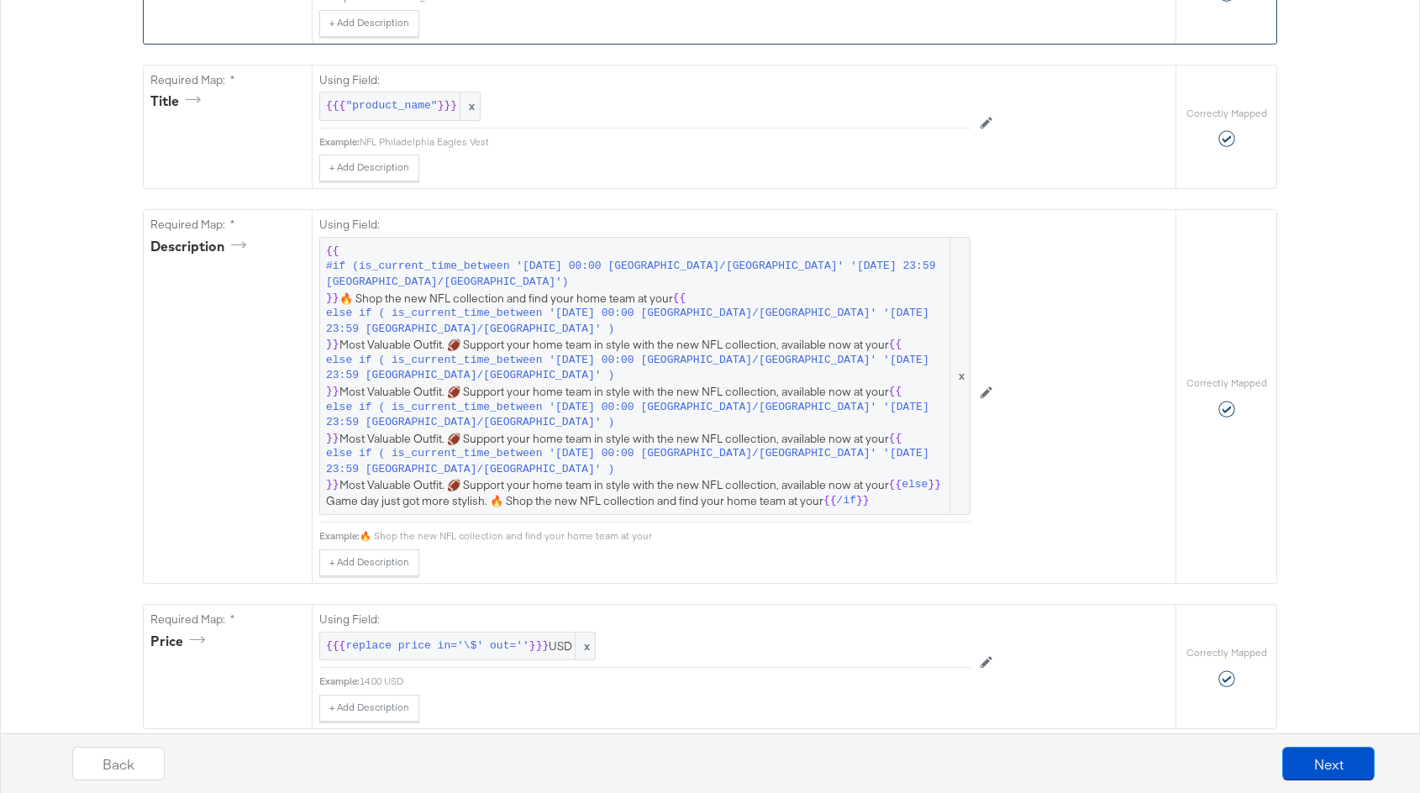
scroll to position [475, 0]
